Goal: Use online tool/utility: Utilize a website feature to perform a specific function

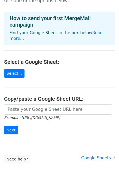
scroll to position [34, 0]
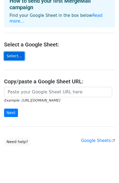
click at [16, 52] on link "Select..." at bounding box center [14, 56] width 20 height 8
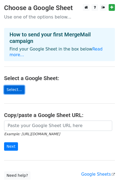
click at [17, 86] on link "Select..." at bounding box center [14, 90] width 20 height 8
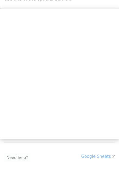
scroll to position [27, 0]
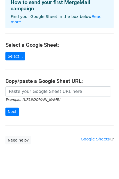
scroll to position [34, 0]
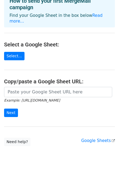
click at [36, 55] on main "Choose a Google Sheet Use one of the options below... How to send your first Me…" at bounding box center [59, 58] width 119 height 176
click at [17, 52] on link "Select..." at bounding box center [14, 56] width 20 height 8
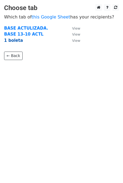
click at [18, 43] on strong "1 boleta" at bounding box center [13, 40] width 19 height 5
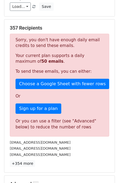
scroll to position [27, 0]
